Goal: Task Accomplishment & Management: Complete application form

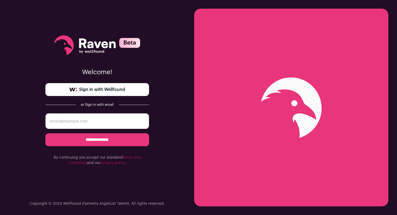
click at [94, 90] on span "Sign in with Wellfound" at bounding box center [102, 89] width 46 height 6
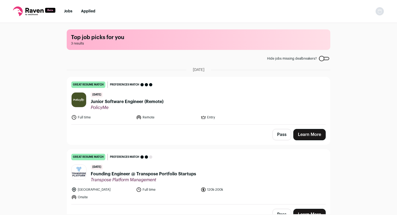
click at [308, 134] on link "Learn More" at bounding box center [309, 134] width 32 height 11
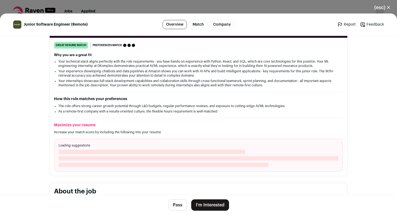
scroll to position [79, 0]
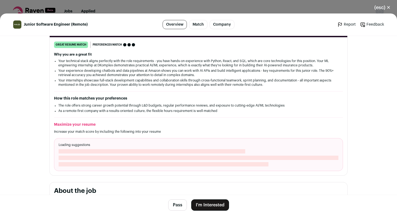
click at [220, 205] on button "I'm Interested" at bounding box center [210, 205] width 38 height 11
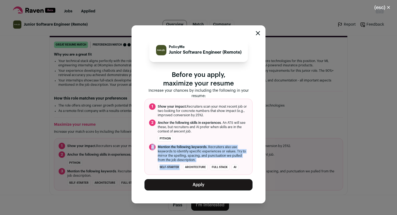
click at [206, 138] on ol "1 Show your impact. Recruiters scan your most recent job or two looking for con…" at bounding box center [198, 137] width 108 height 76
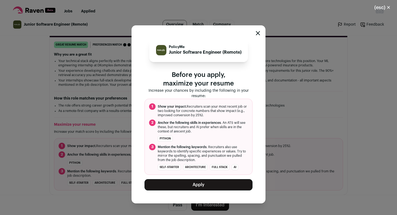
click at [218, 132] on span "Anchor the following skills in experiences . An ATS will see these, but recruit…" at bounding box center [203, 127] width 90 height 13
click at [257, 34] on icon "Close modal" at bounding box center [258, 33] width 4 height 4
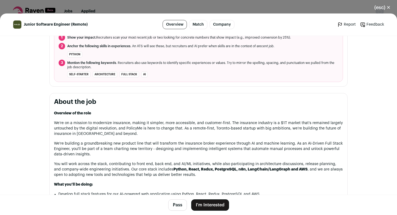
scroll to position [0, 0]
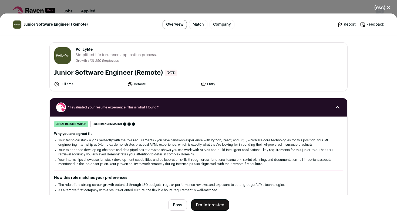
click at [218, 203] on button "I'm Interested" at bounding box center [210, 205] width 38 height 11
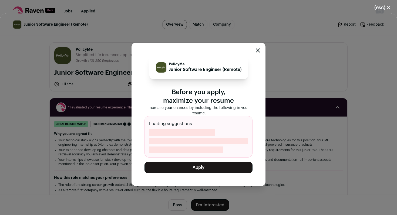
click at [257, 46] on div "PolicyMe Junior Software Engineer (Remote) Before you apply, maximize your resu…" at bounding box center [199, 115] width 134 height 144
click at [391, 9] on button "(esc) ✕" at bounding box center [382, 8] width 29 height 12
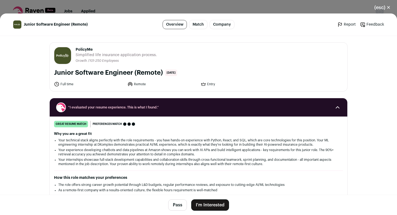
click at [388, 7] on button "(esc) ✕" at bounding box center [382, 8] width 29 height 12
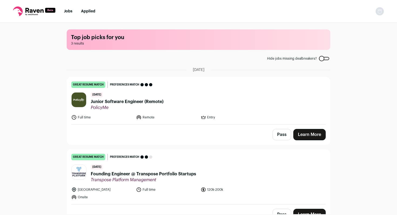
click at [382, 10] on img "Open dropdown" at bounding box center [379, 11] width 9 height 9
click at [349, 25] on link "Settings" at bounding box center [354, 25] width 60 height 13
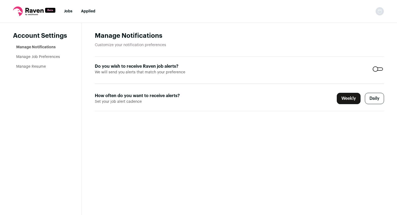
click at [42, 57] on link "Manage Job Preferences" at bounding box center [38, 57] width 44 height 4
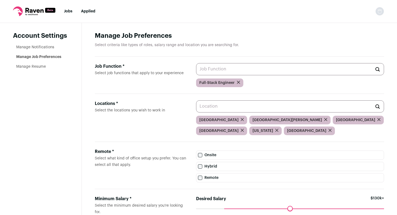
click at [40, 66] on link "Manage Resume" at bounding box center [31, 67] width 30 height 4
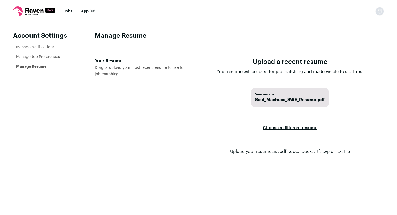
click at [284, 128] on label "Choose a different resume" at bounding box center [290, 127] width 55 height 15
click at [0, 0] on input "Your Resume Drag or upload your most recent resume to use for job matching." at bounding box center [0, 0] width 0 height 0
click at [272, 98] on span "Saul_Machuca_SWE_Resume.pdf" at bounding box center [289, 100] width 69 height 6
click at [66, 10] on link "Jobs" at bounding box center [68, 11] width 8 height 4
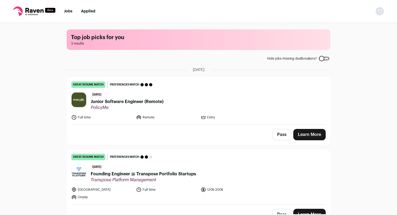
click at [314, 131] on link "Learn More" at bounding box center [309, 134] width 32 height 11
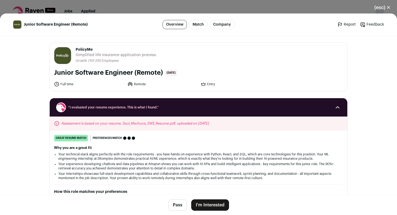
click at [214, 201] on button "I'm Interested" at bounding box center [210, 205] width 38 height 11
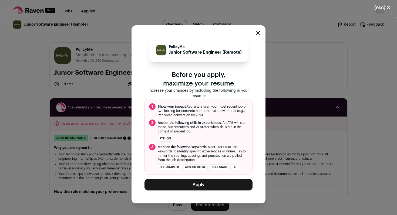
click at [214, 183] on button "Apply" at bounding box center [198, 184] width 108 height 11
